Goal: Check status: Check status

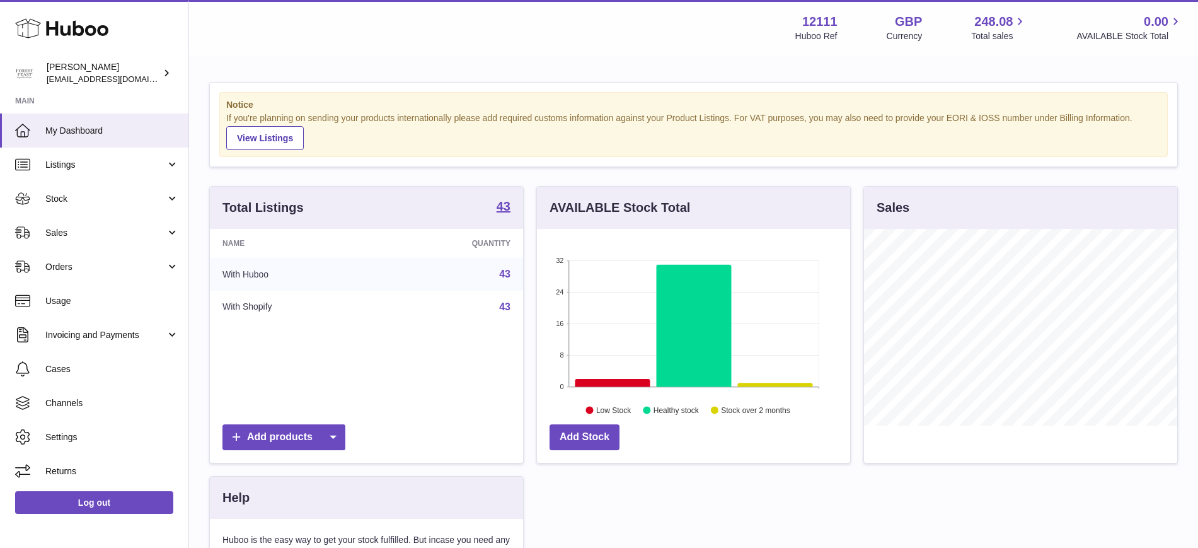
scroll to position [197, 313]
click at [88, 268] on span "Orders" at bounding box center [105, 267] width 120 height 12
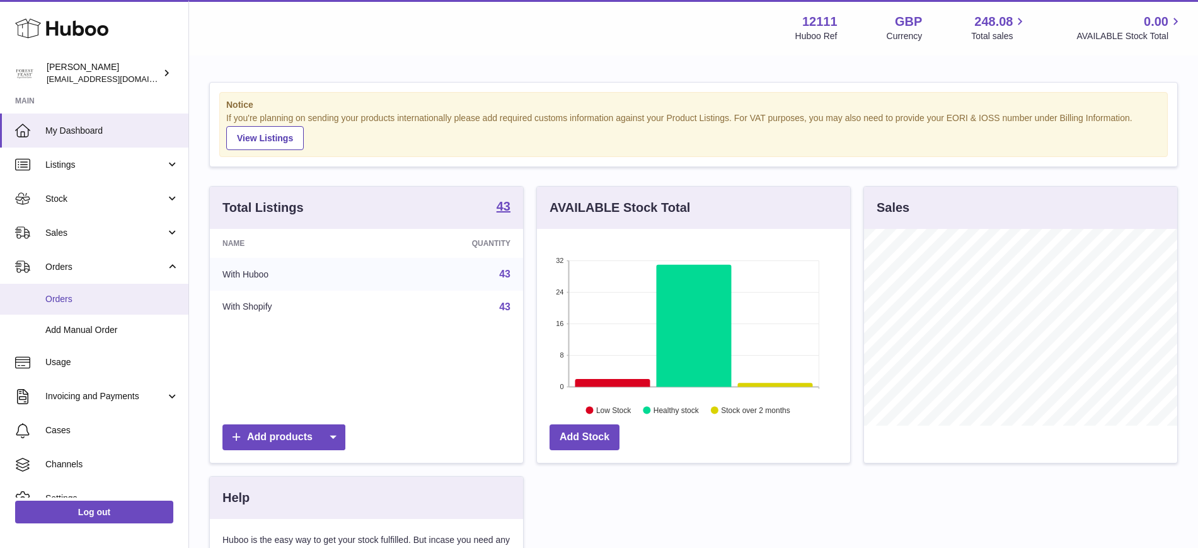
click at [72, 309] on link "Orders" at bounding box center [94, 299] width 188 height 31
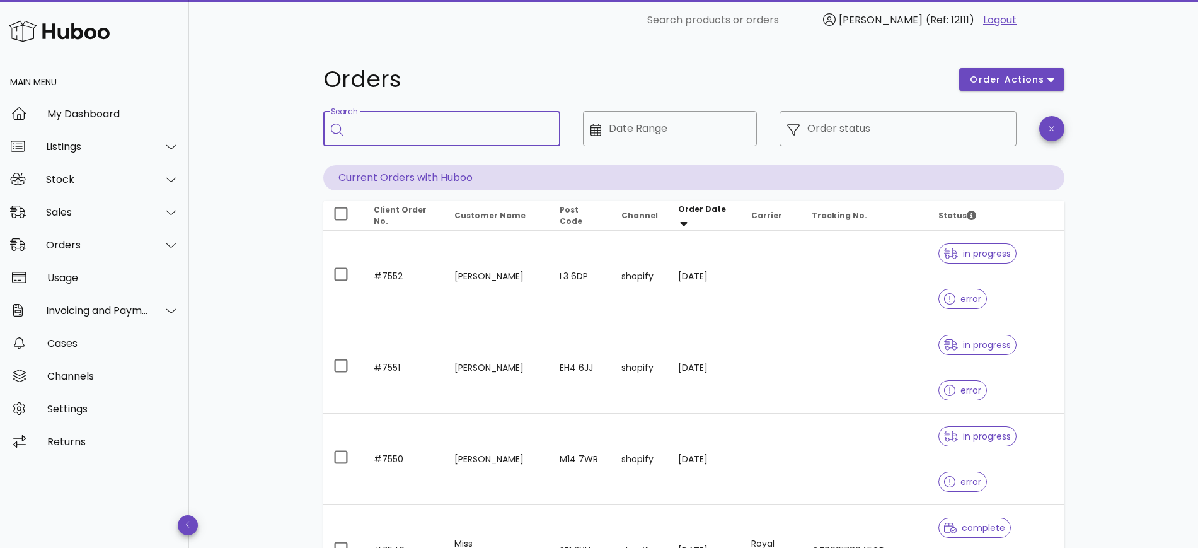
click at [381, 134] on input "Search" at bounding box center [450, 128] width 199 height 20
type input "****"
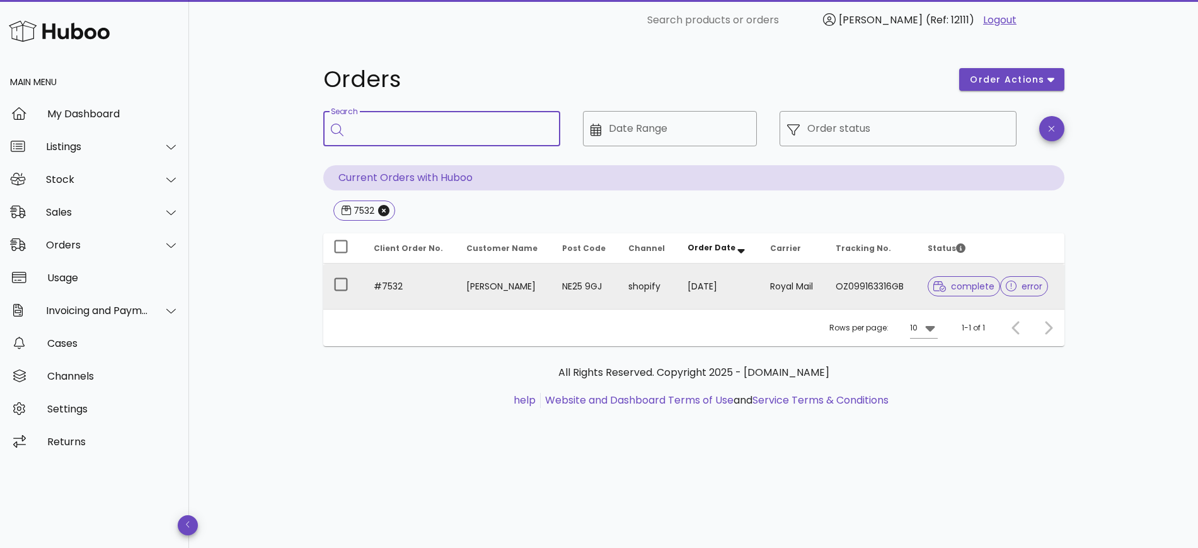
click at [846, 289] on td "OZ099163316GB" at bounding box center [872, 285] width 92 height 45
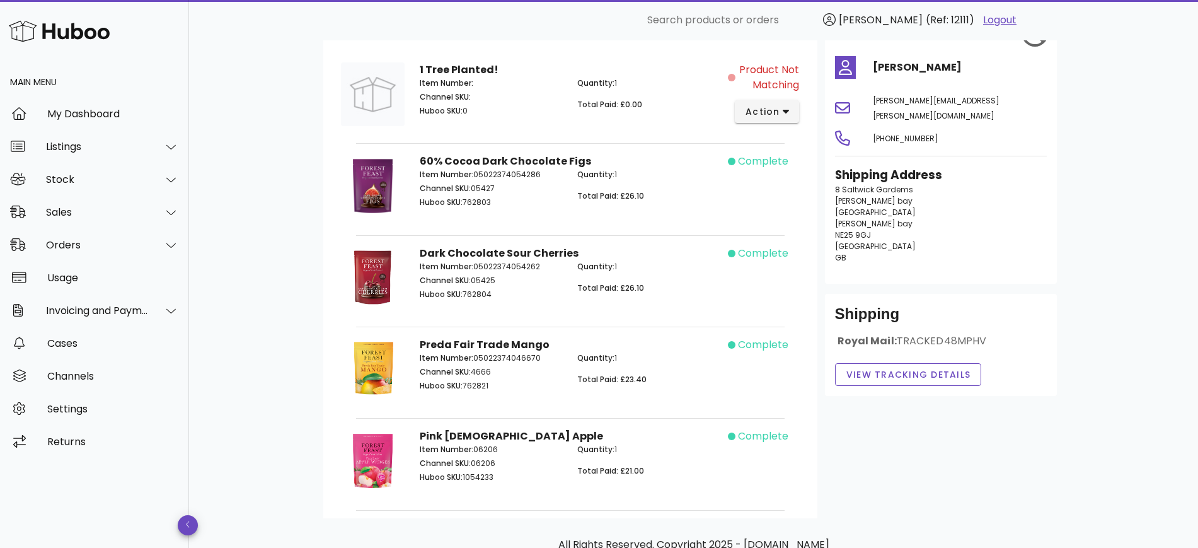
scroll to position [240, 0]
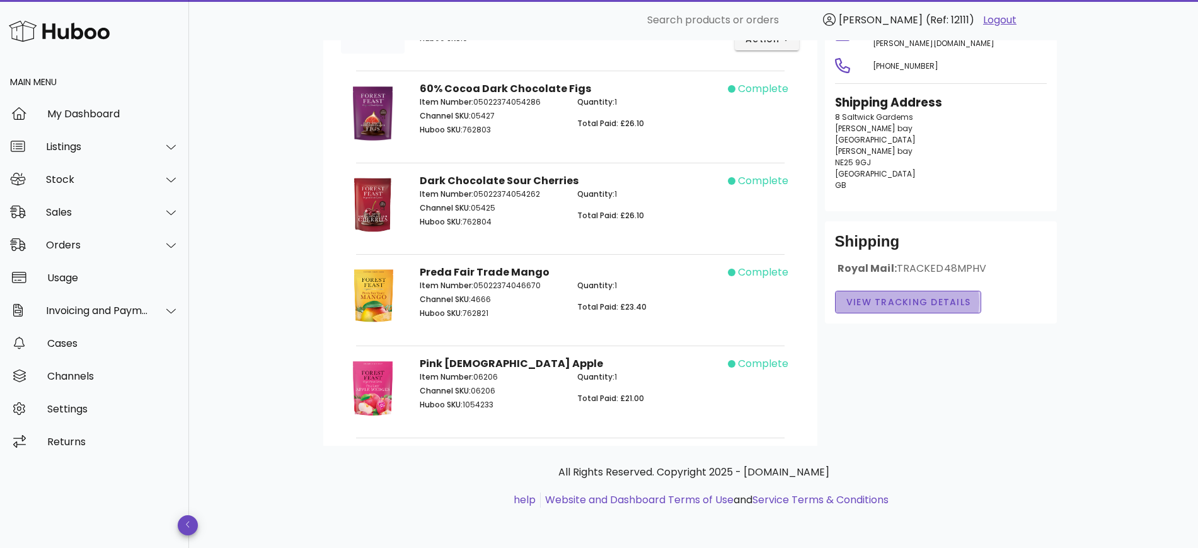
click at [914, 296] on span "View Tracking details" at bounding box center [908, 302] width 125 height 13
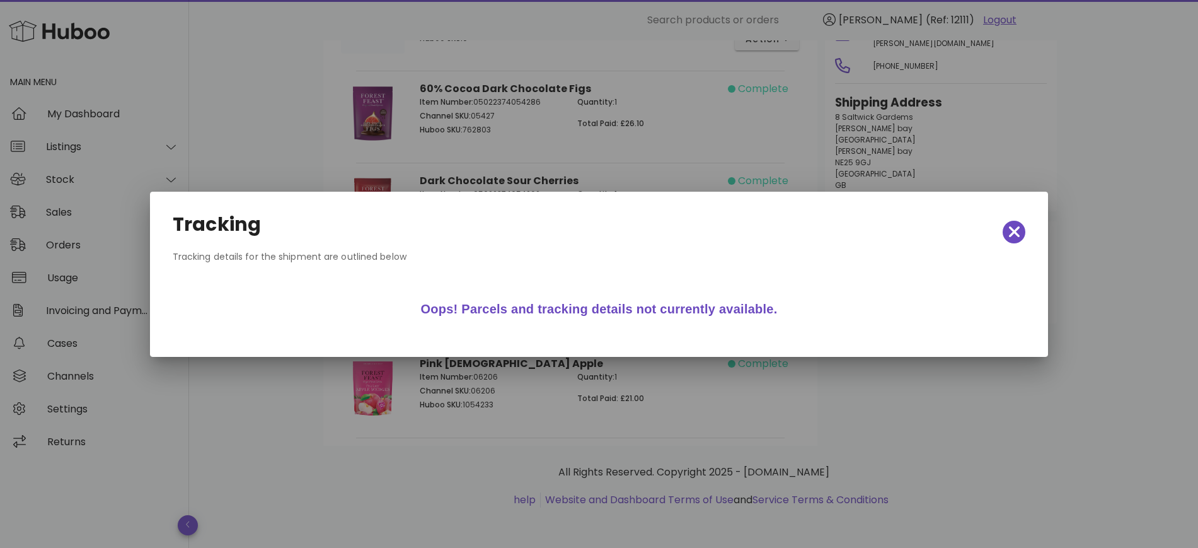
click at [1005, 243] on div "Tracking" at bounding box center [599, 231] width 873 height 55
click at [1014, 239] on icon "button" at bounding box center [1014, 232] width 11 height 18
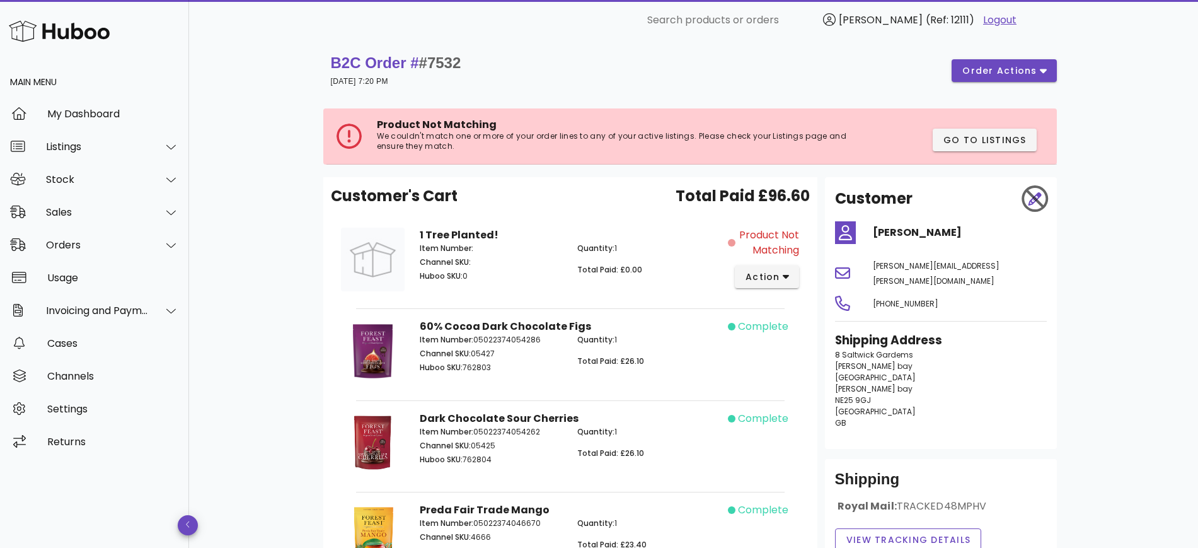
scroll to position [0, 0]
